Goal: Check status: Check status

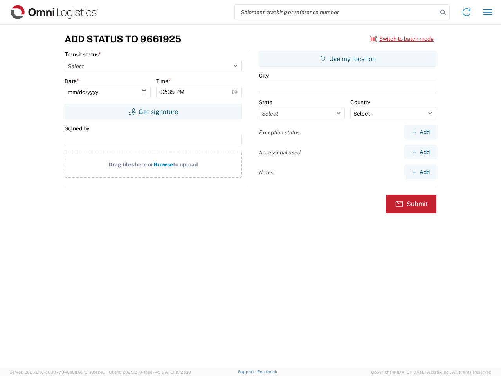
click at [337, 12] on input "search" at bounding box center [336, 12] width 203 height 15
click at [443, 13] on icon at bounding box center [443, 12] width 11 height 11
click at [467, 12] on icon at bounding box center [467, 12] width 13 height 13
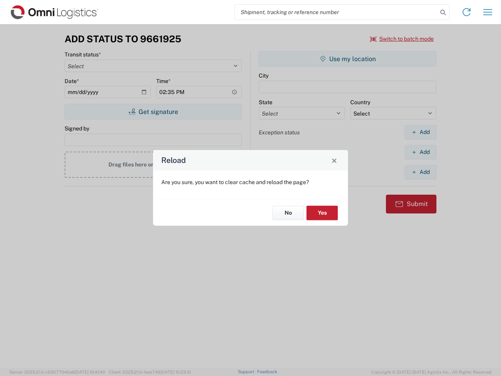
click at [488, 12] on agx-block-ui "Shipment request Shipment tracking Transit update Batch process Add Status to 9…" at bounding box center [250, 188] width 501 height 376
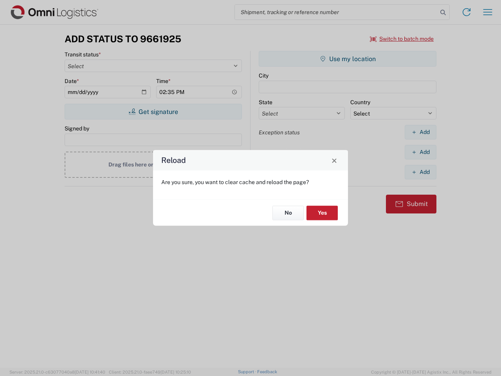
click at [402, 39] on div "Reload Are you sure, you want to clear cache and reload the page? No Yes" at bounding box center [250, 188] width 501 height 376
click at [153, 112] on div "Reload Are you sure, you want to clear cache and reload the page? No Yes" at bounding box center [250, 188] width 501 height 376
click at [348, 59] on div "Reload Are you sure, you want to clear cache and reload the page? No Yes" at bounding box center [250, 188] width 501 height 376
click at [421, 132] on div "Reload Are you sure, you want to clear cache and reload the page? No Yes" at bounding box center [250, 188] width 501 height 376
click at [421, 152] on div "Reload Are you sure, you want to clear cache and reload the page? No Yes" at bounding box center [250, 188] width 501 height 376
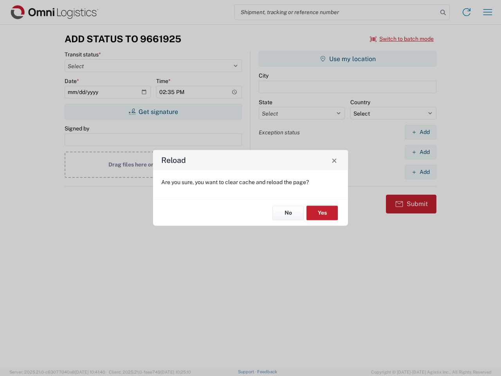
click at [421, 172] on div "Reload Are you sure, you want to clear cache and reload the page? No Yes" at bounding box center [250, 188] width 501 height 376
